Goal: Information Seeking & Learning: Learn about a topic

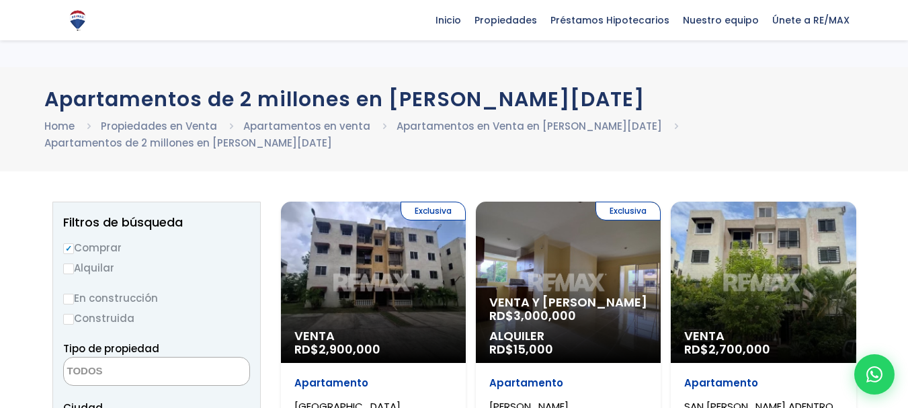
select select
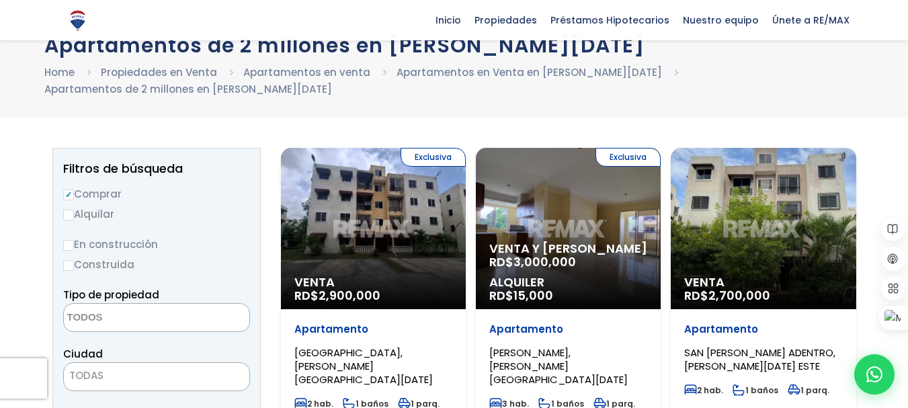
scroll to position [67, 0]
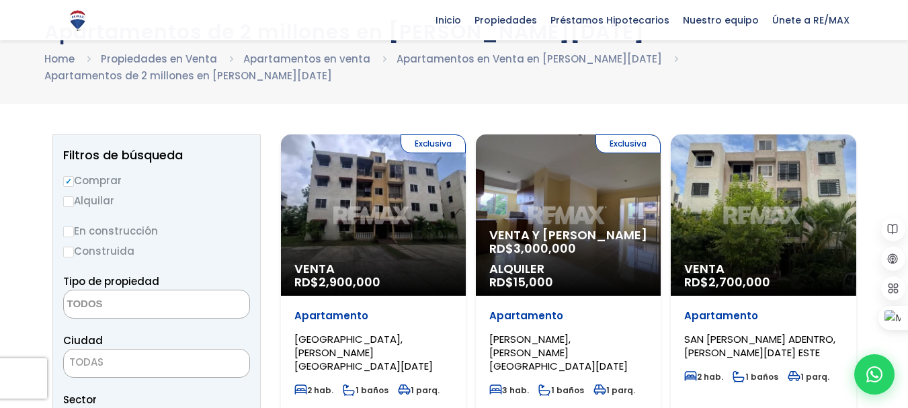
click at [572, 219] on div "Exclusiva Venta y Alquiler RD$ 3,000,000 Alquiler RD$ 15,000" at bounding box center [568, 214] width 185 height 161
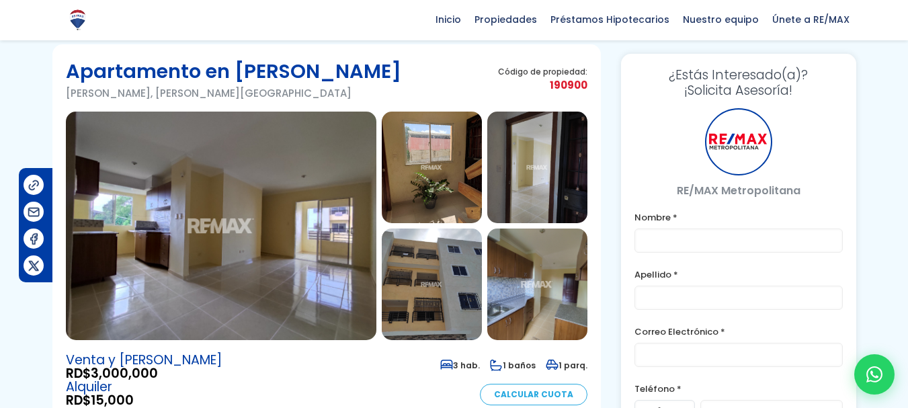
scroll to position [79, 0]
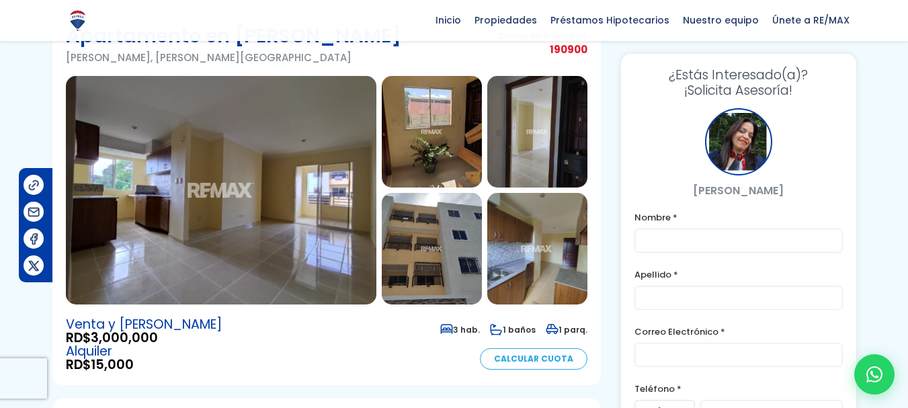
click at [450, 145] on img at bounding box center [432, 132] width 100 height 112
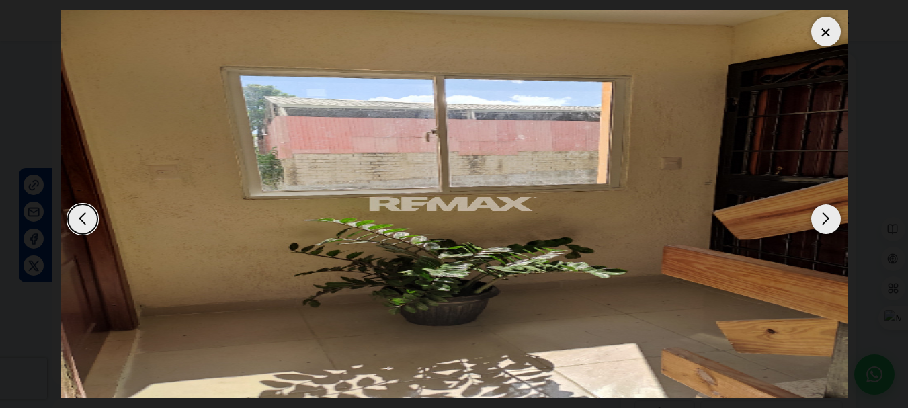
click at [821, 229] on div "Next slide" at bounding box center [826, 219] width 30 height 30
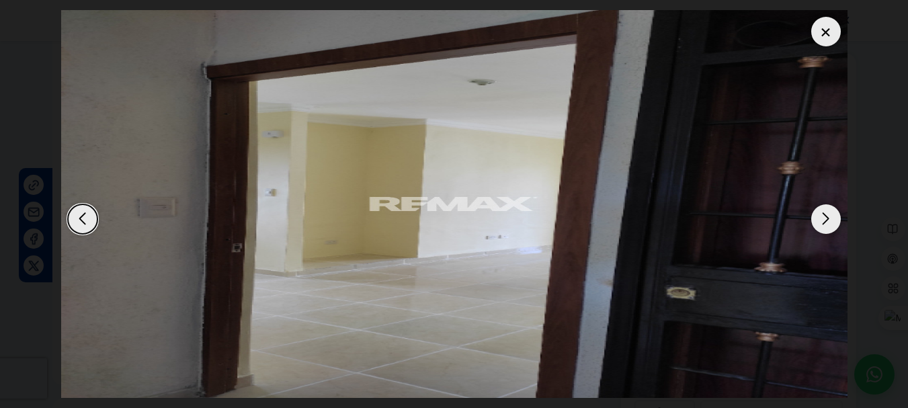
click at [821, 229] on div "Next slide" at bounding box center [826, 219] width 30 height 30
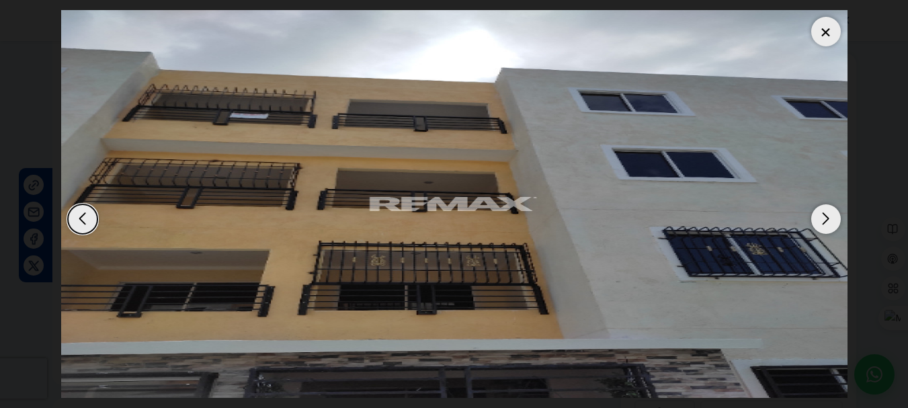
click at [821, 229] on div "Next slide" at bounding box center [826, 219] width 30 height 30
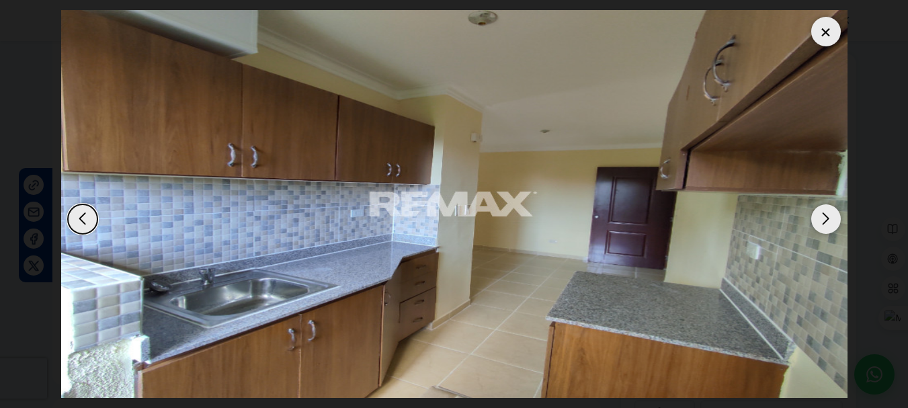
click at [821, 229] on div "Next slide" at bounding box center [826, 219] width 30 height 30
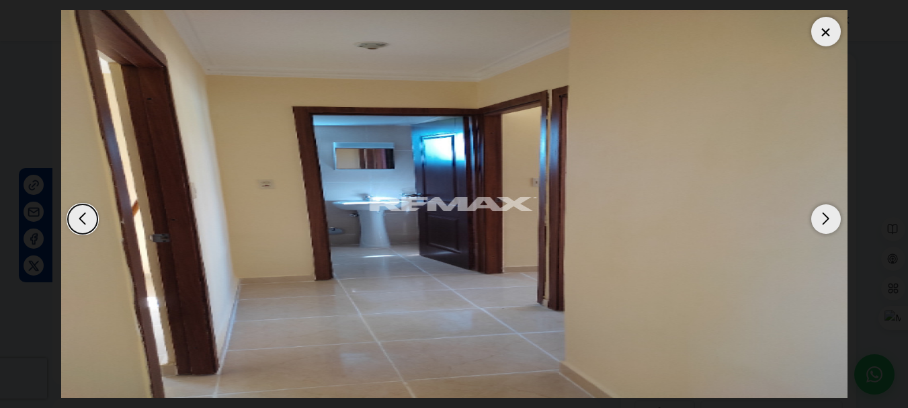
click at [821, 229] on div "Next slide" at bounding box center [826, 219] width 30 height 30
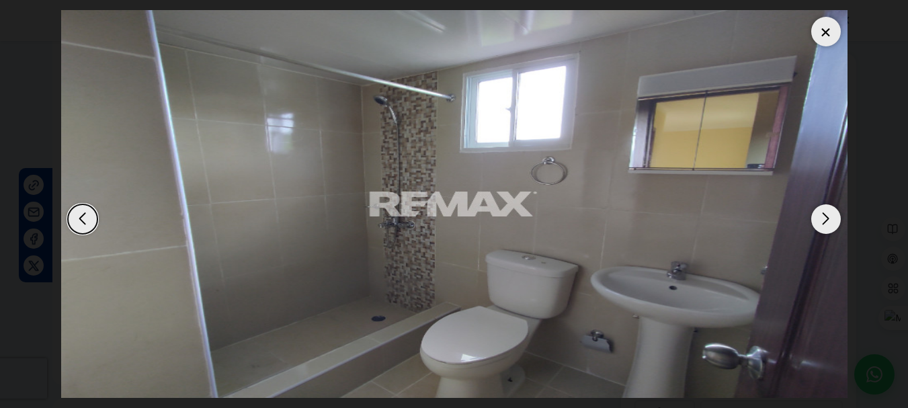
click at [821, 229] on div "Next slide" at bounding box center [826, 219] width 30 height 30
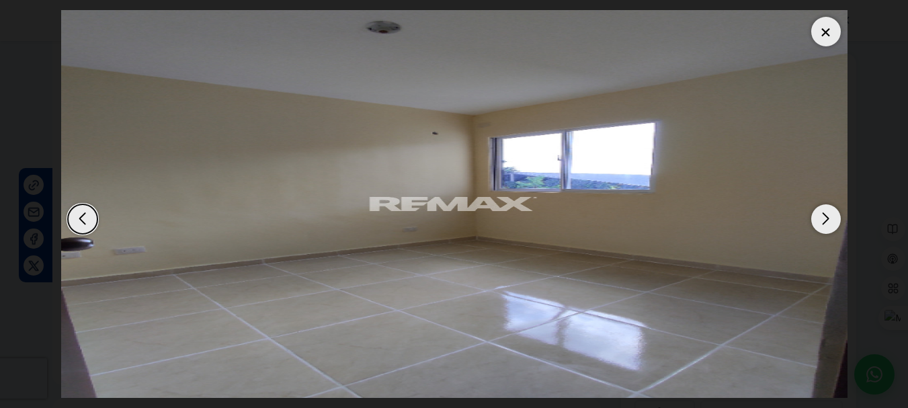
click at [821, 229] on div "Next slide" at bounding box center [826, 219] width 30 height 30
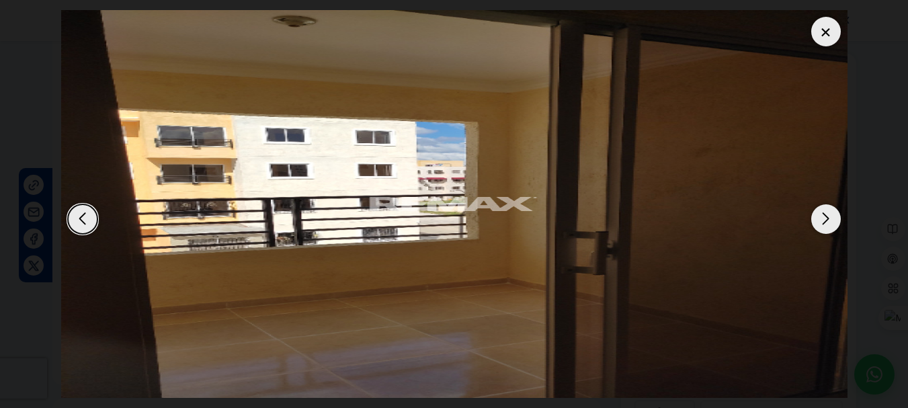
click at [821, 229] on div "Next slide" at bounding box center [826, 219] width 30 height 30
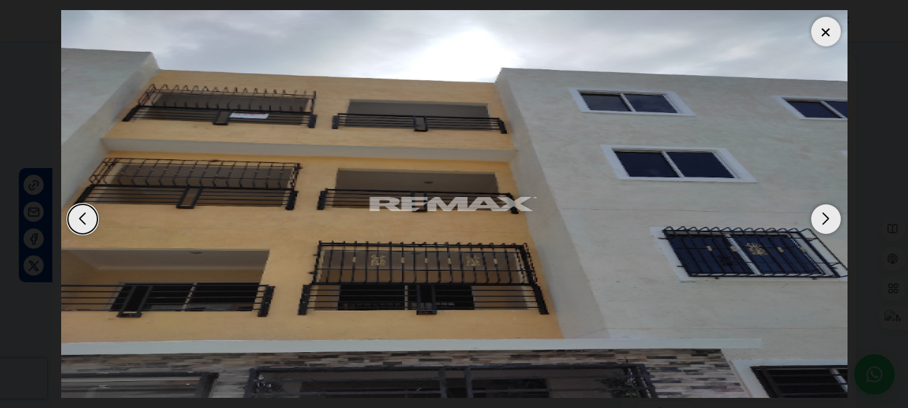
click at [821, 229] on div "Next slide" at bounding box center [826, 219] width 30 height 30
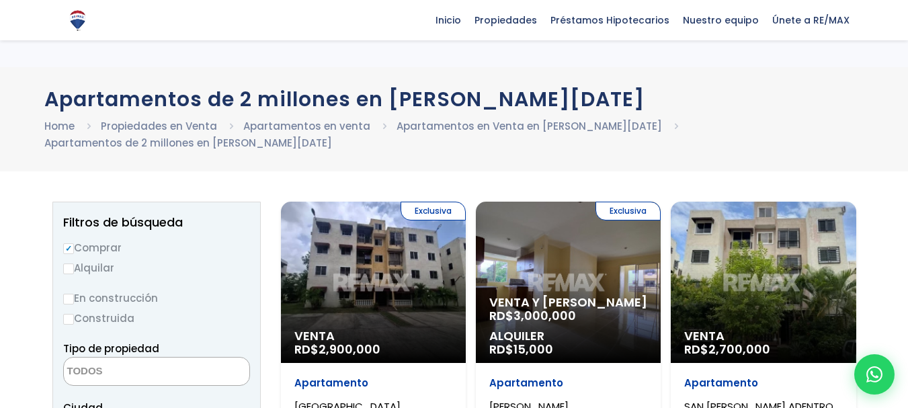
select select
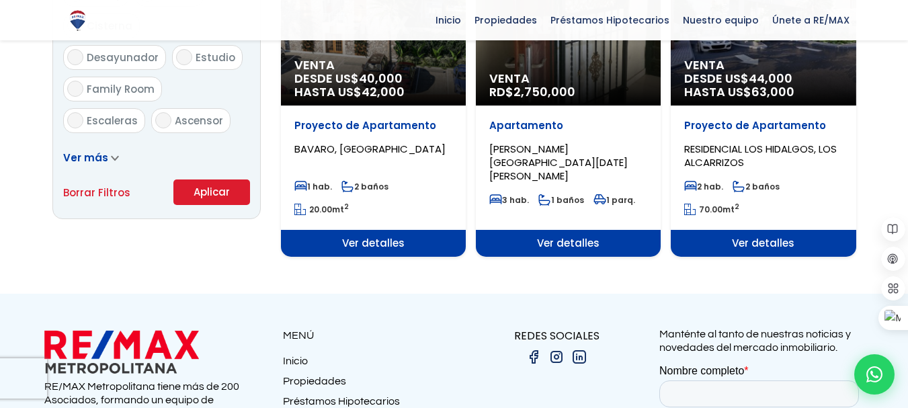
scroll to position [929, 0]
